Goal: Information Seeking & Learning: Learn about a topic

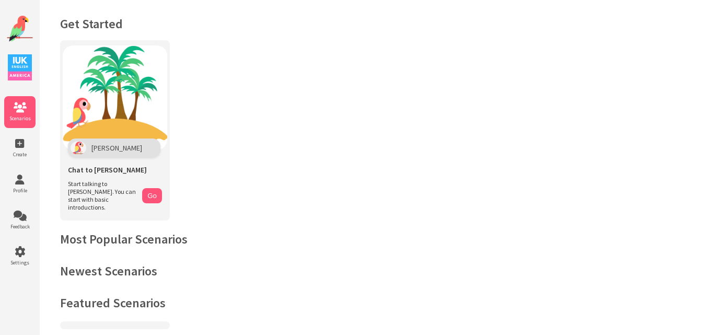
scroll to position [29, 0]
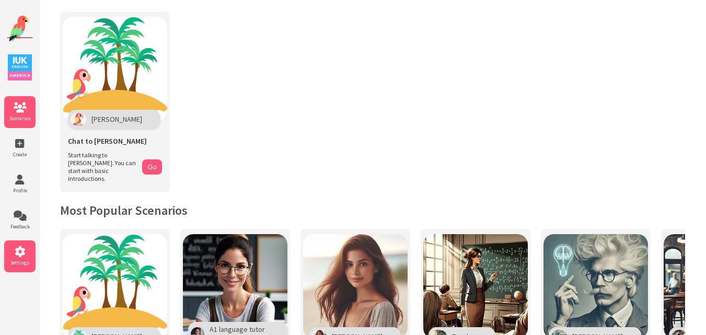
click at [22, 252] on icon at bounding box center [19, 252] width 31 height 10
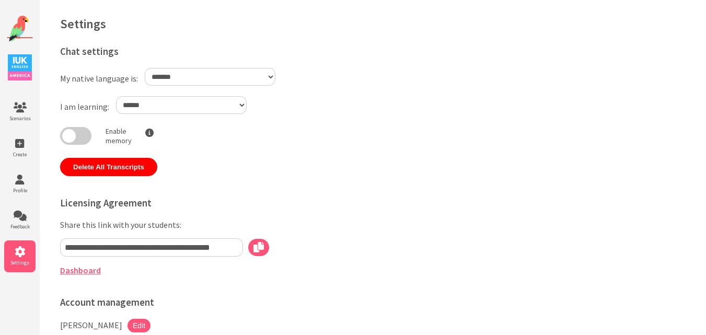
select select "**"
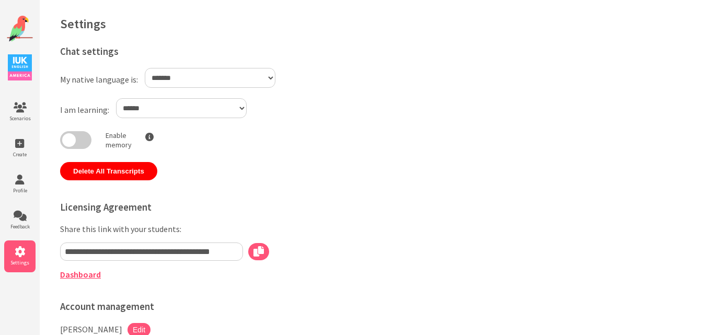
click at [85, 275] on link "Dashboard" at bounding box center [80, 274] width 41 height 10
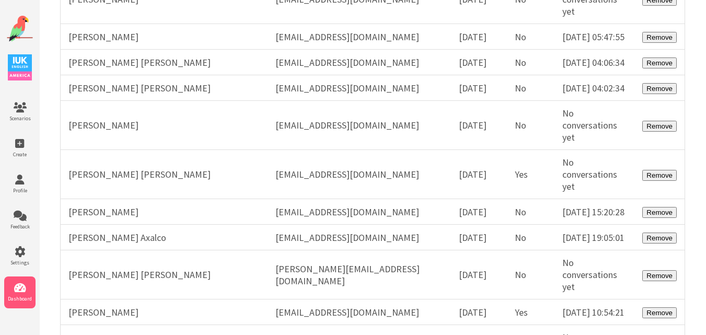
scroll to position [31624, 0]
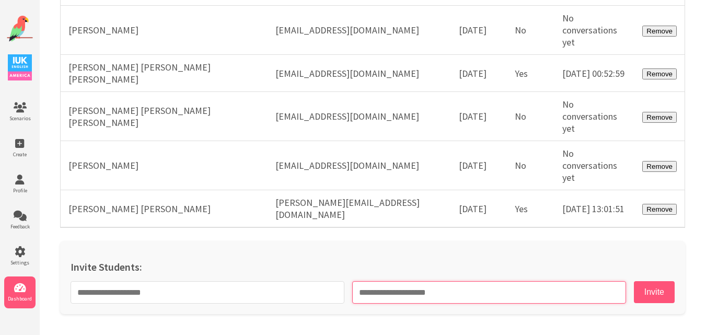
click at [424, 290] on input "email" at bounding box center [489, 292] width 274 height 22
paste input "**********"
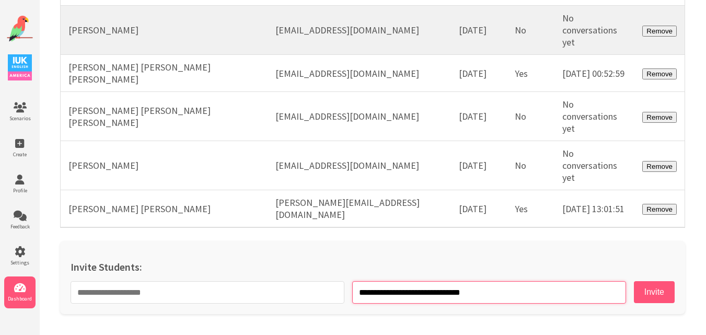
type input "**********"
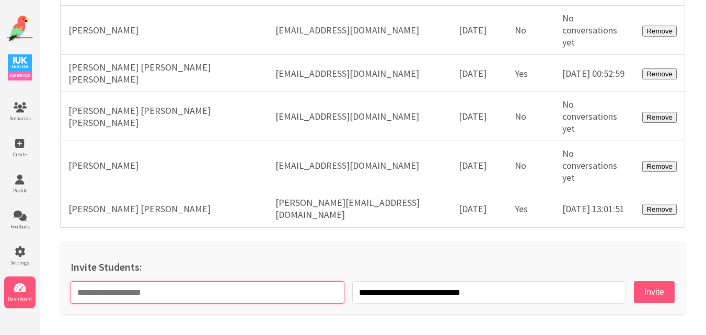
click at [293, 296] on input "text" at bounding box center [208, 292] width 274 height 22
paste input "**********"
click at [95, 294] on input "**********" at bounding box center [208, 292] width 274 height 22
click at [234, 297] on input "**********" at bounding box center [208, 292] width 274 height 22
type input "**********"
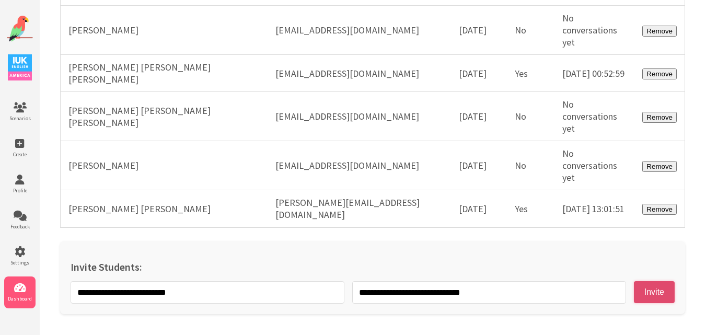
click at [659, 292] on button "Invite" at bounding box center [654, 292] width 41 height 22
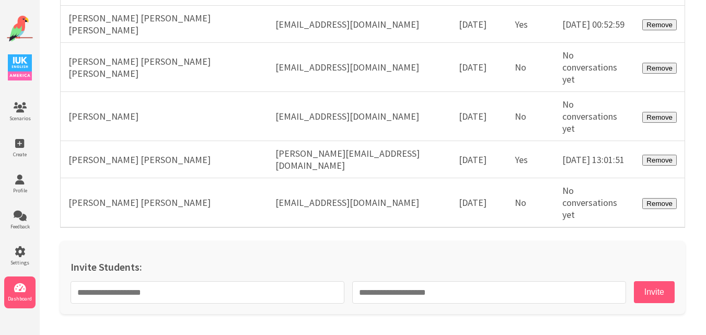
scroll to position [31673, 0]
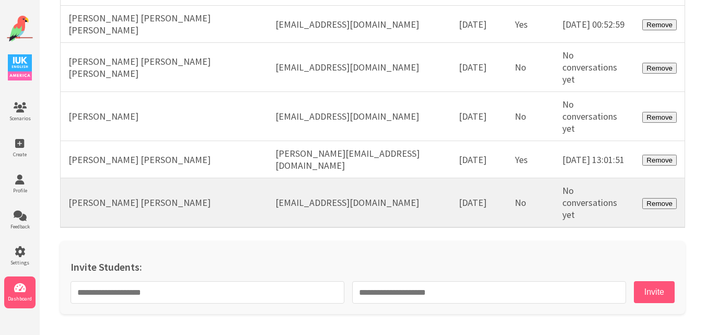
click at [394, 203] on td "erickromerohernandez@hotmail.com" at bounding box center [358, 203] width 183 height 50
copy tr "erickromerohernandez@hotmail.com"
drag, startPoint x: 190, startPoint y: 200, endPoint x: 66, endPoint y: 201, distance: 123.8
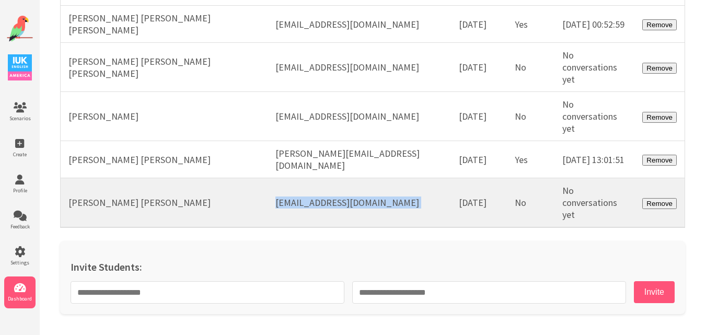
click at [66, 201] on td "Erick Jesus Romero Hernandez" at bounding box center [164, 203] width 207 height 50
copy td "Erick Jesus Romero Hernandez"
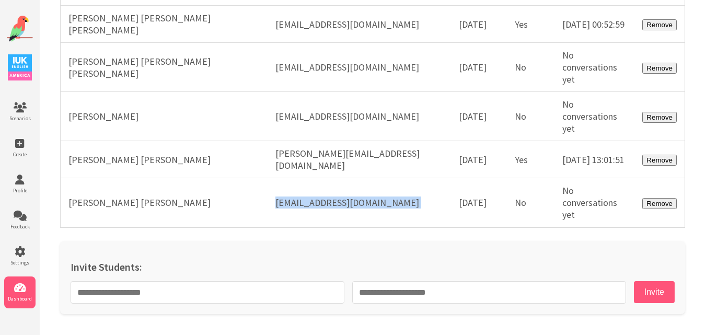
click at [10, 32] on img at bounding box center [20, 29] width 26 height 26
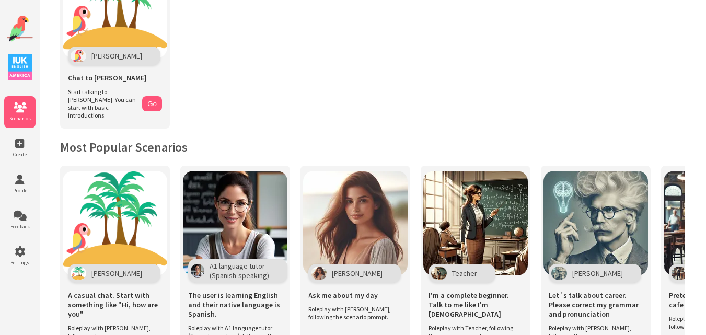
scroll to position [191, 0]
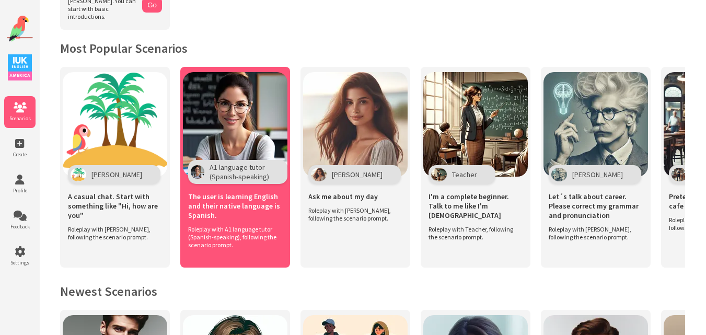
click at [217, 126] on img at bounding box center [235, 124] width 104 height 104
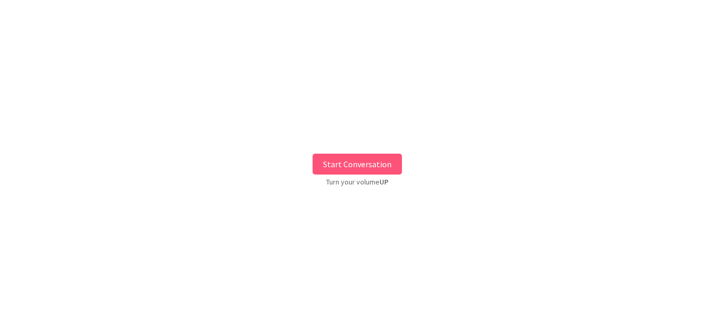
click at [348, 169] on button "Start Conversation" at bounding box center [356, 164] width 89 height 21
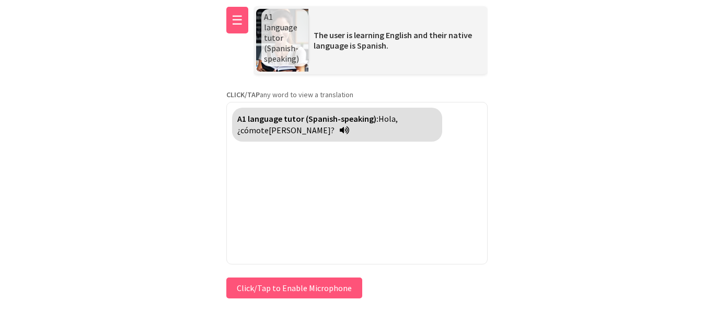
click at [246, 25] on button "☰" at bounding box center [237, 20] width 22 height 27
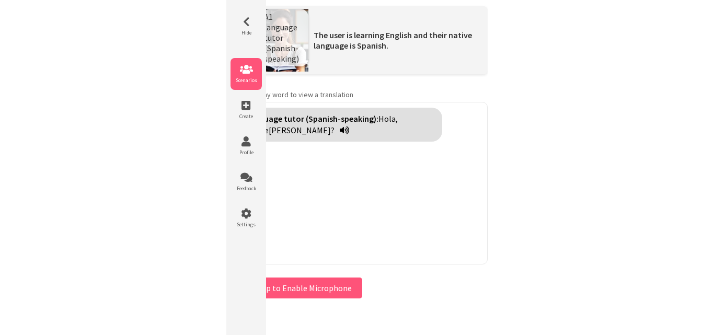
click at [253, 65] on icon at bounding box center [245, 69] width 31 height 10
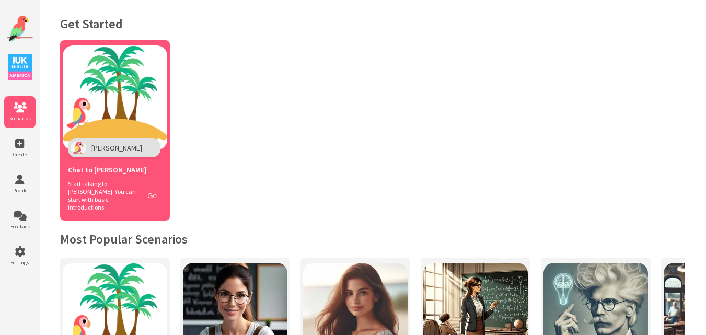
click at [149, 188] on button "Go" at bounding box center [152, 195] width 20 height 15
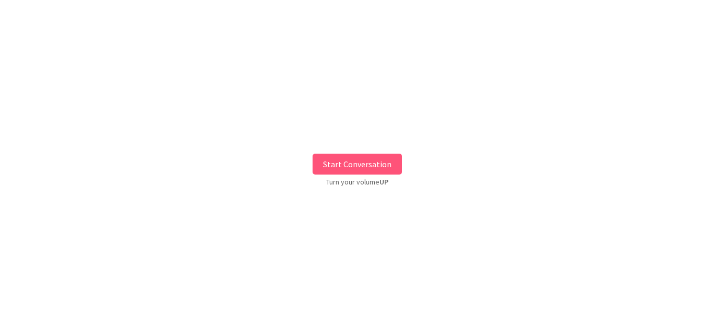
click at [346, 165] on button "Start Conversation" at bounding box center [356, 164] width 89 height 21
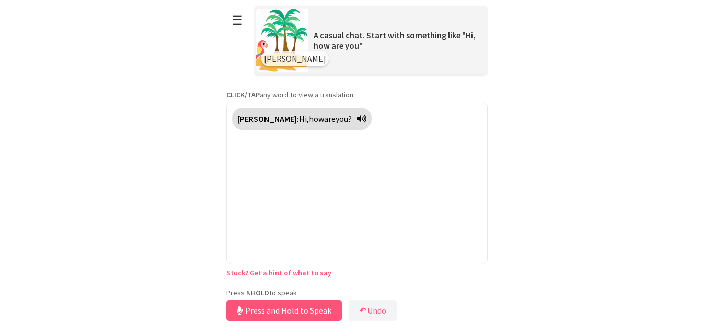
click at [294, 289] on div "Press & HOLD to speak Press and Hold to Speak ↶ Undo Save No voice detected. Ho…" at bounding box center [356, 306] width 261 height 36
click at [289, 306] on button "Release to Stop Speaking" at bounding box center [282, 310] width 112 height 21
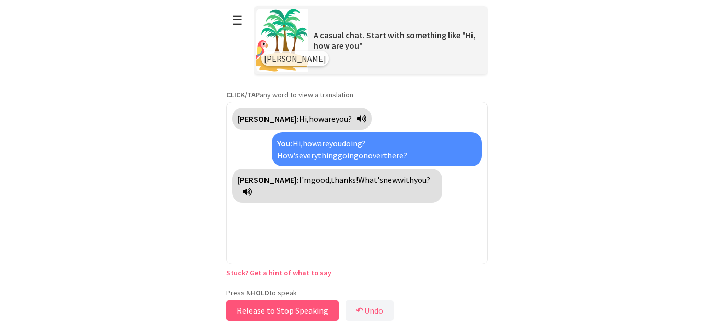
click at [265, 310] on button "Release to Stop Speaking" at bounding box center [282, 310] width 112 height 21
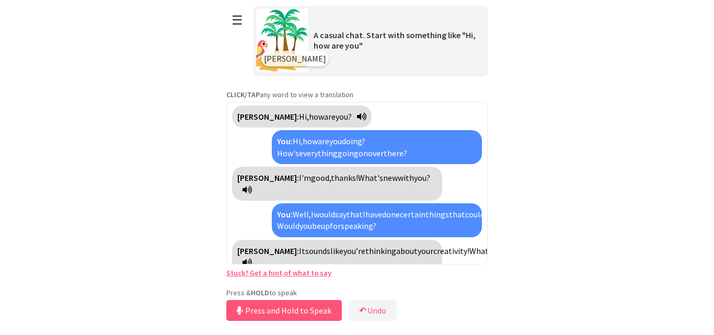
scroll to position [26, 0]
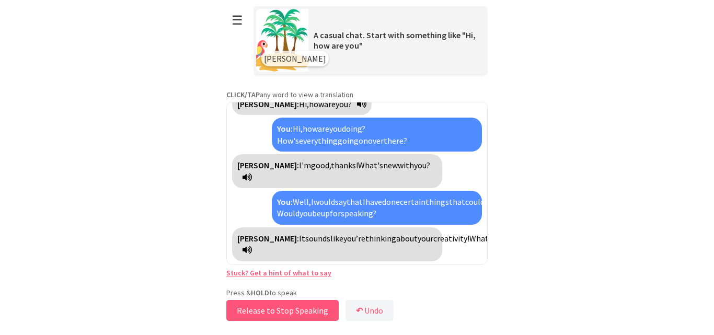
click at [296, 312] on button "Release to Stop Speaking" at bounding box center [282, 310] width 112 height 21
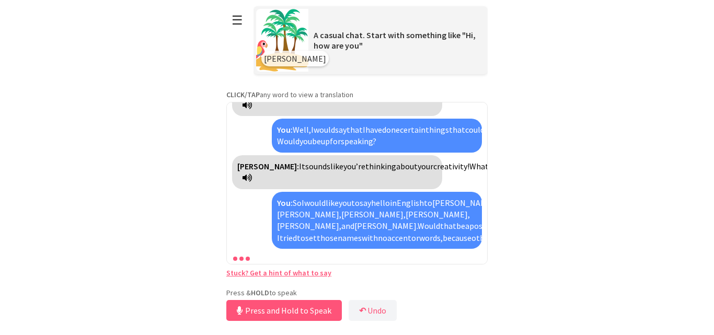
scroll to position [146, 0]
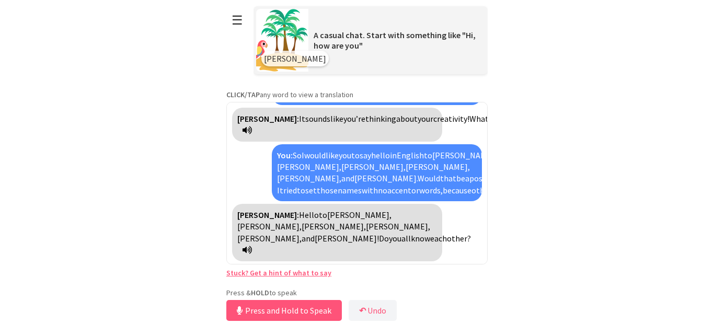
click at [280, 272] on link "Stuck? Get a hint of what to say" at bounding box center [278, 272] width 105 height 9
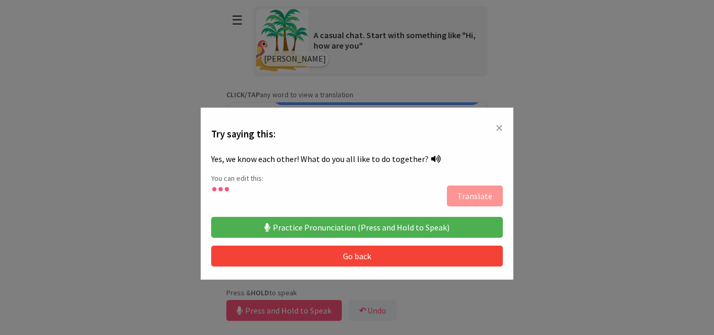
click at [378, 226] on button "Practice Pronunciation (Press and Hold to Speak)" at bounding box center [357, 227] width 292 height 21
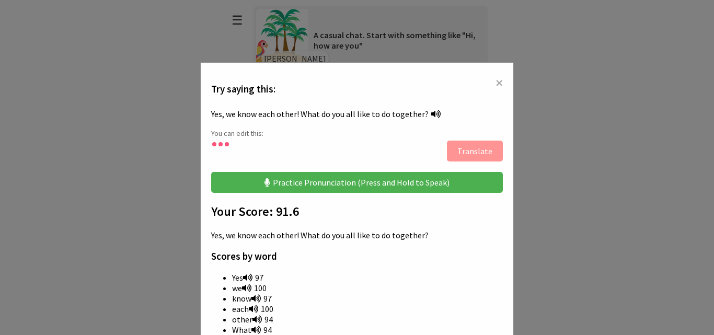
scroll to position [209, 0]
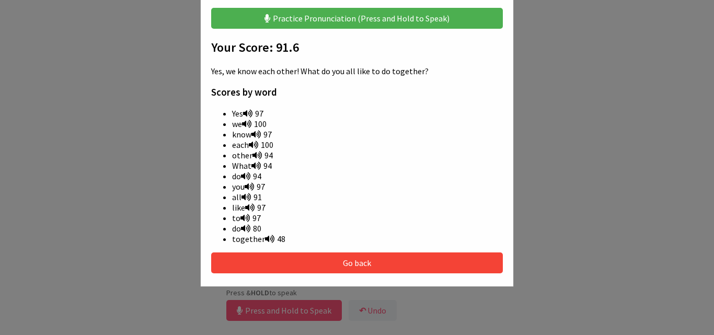
click at [241, 224] on icon at bounding box center [245, 228] width 9 height 8
click at [370, 257] on button "Go back" at bounding box center [357, 262] width 292 height 21
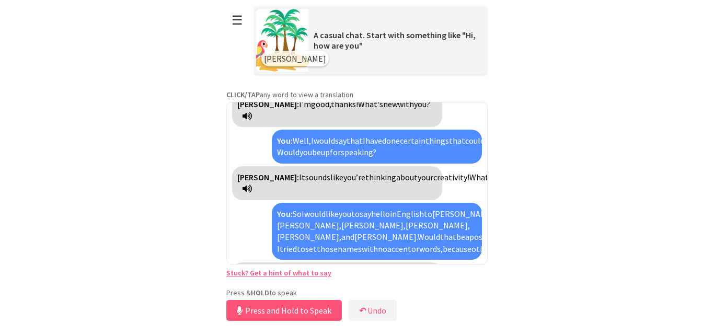
scroll to position [146, 0]
